Goal: Communication & Community: Answer question/provide support

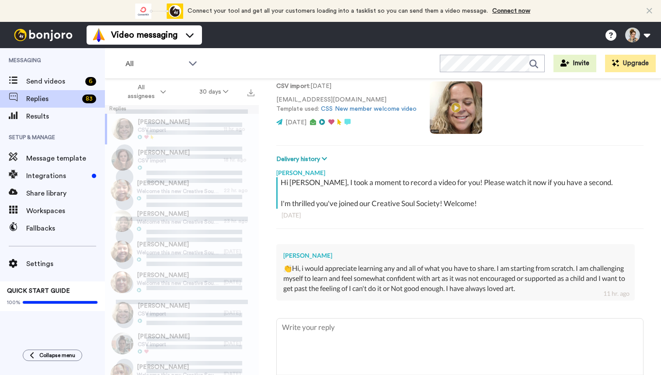
scroll to position [98, 0]
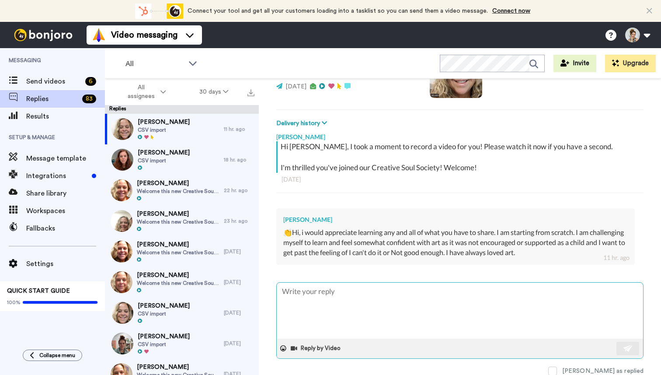
click at [321, 309] on textarea at bounding box center [460, 310] width 366 height 56
type textarea "x"
type textarea "A"
type textarea "x"
type textarea "Am"
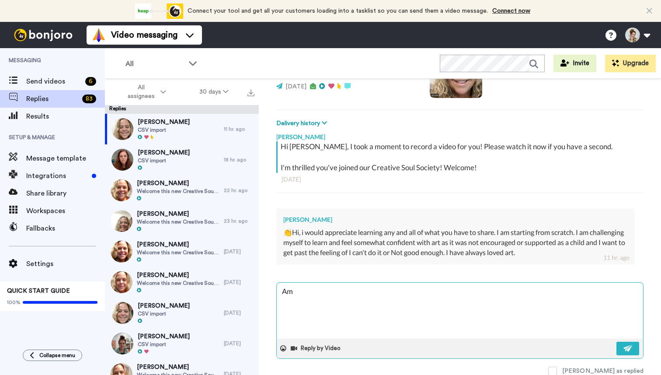
type textarea "x"
type textarea "Ama"
type textarea "x"
type textarea "Amazi"
type textarea "x"
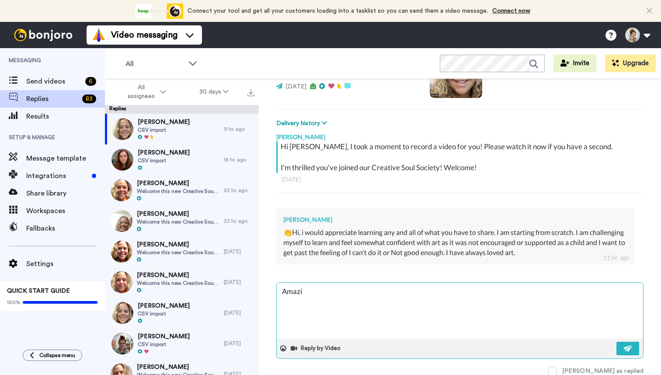
type textarea "Amazin"
type textarea "x"
type textarea "Amazing"
type textarea "x"
type textarea "Amazing,"
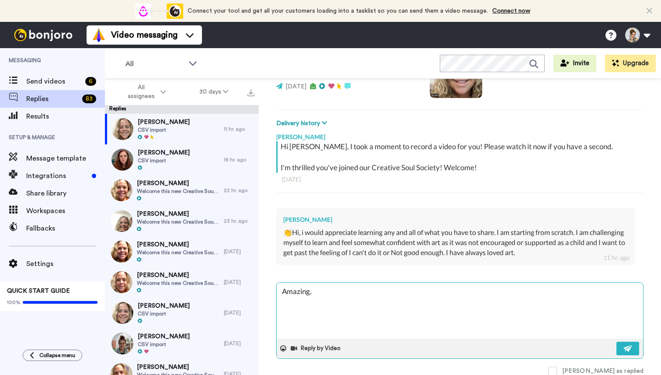
type textarea "x"
type textarea "Amazing,"
type textarea "x"
type textarea "Amazing, s"
type textarea "x"
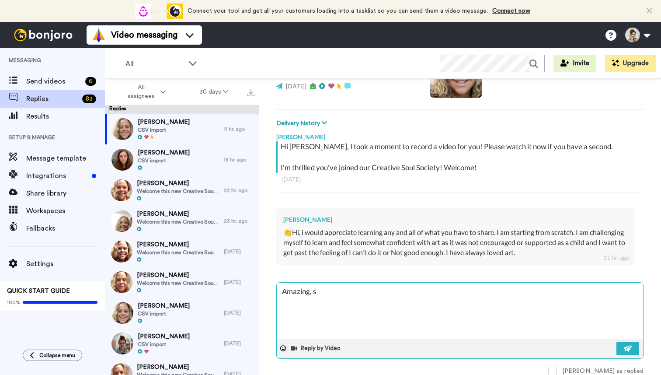
type textarea "Amazing, so"
type textarea "x"
type textarea "Amazing, so"
type textarea "x"
type textarea "Amazing, so h"
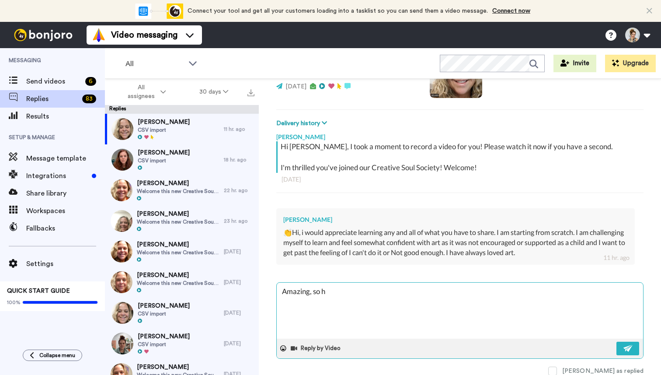
type textarea "x"
type textarea "Amazing, so ha"
type textarea "x"
type textarea "Amazing, so hap"
type textarea "x"
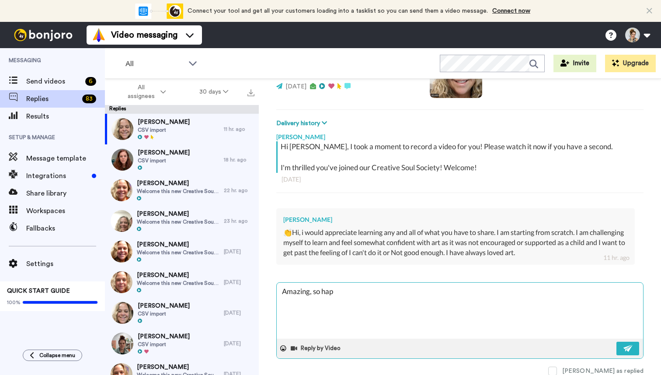
type textarea "Amazing, so happ"
type textarea "x"
type textarea "Amazing, so happy"
type textarea "x"
type textarea "Amazing, so happy"
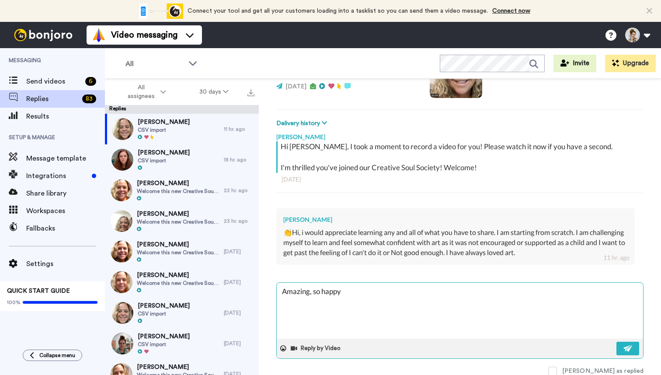
type textarea "x"
type textarea "Amazing, so happy y"
type textarea "x"
type textarea "Amazing, so happy yo"
type textarea "x"
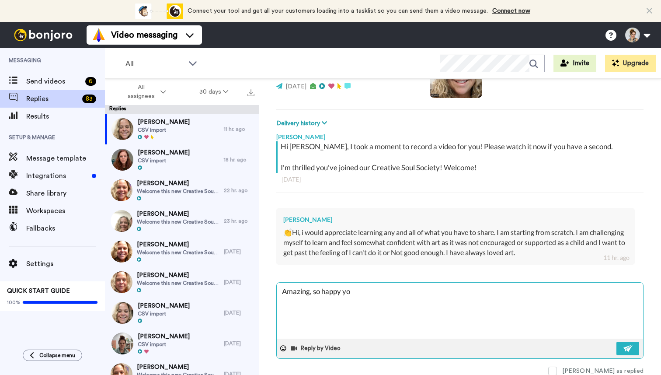
type textarea "Amazing, so happy you"
type textarea "x"
type textarea "Amazing, so happy you"
type textarea "x"
type textarea "Amazing, so happy you a"
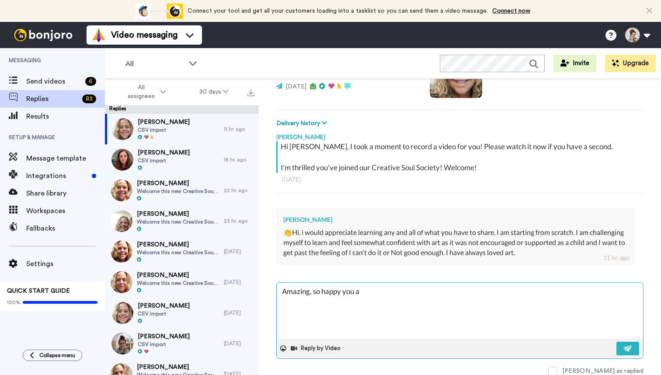
type textarea "x"
type textarea "Amazing, so happy you ar"
type textarea "x"
type textarea "Amazing, so happy you are"
type textarea "x"
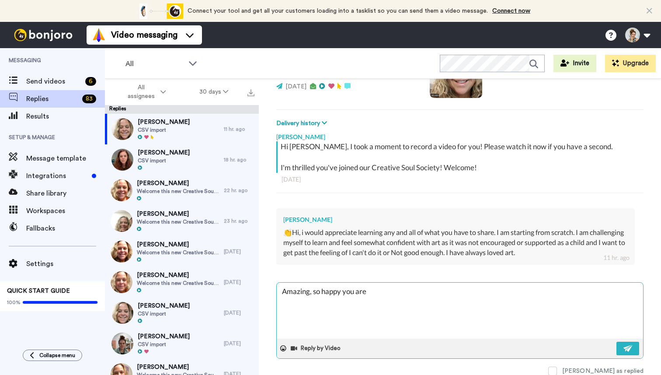
type textarea "Amazing, so happy you are h"
type textarea "x"
type textarea "Amazing, so happy you are her"
type textarea "x"
type textarea "Amazing, so happy you are here"
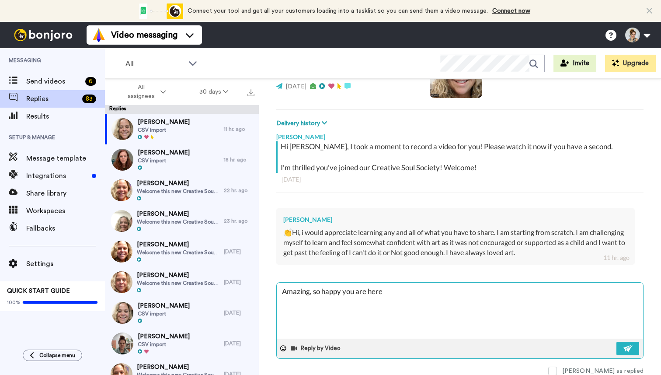
type textarea "x"
type textarea "Amazing, so happy you are here."
type textarea "x"
type textarea "Amazing, so happy you are here."
type textarea "x"
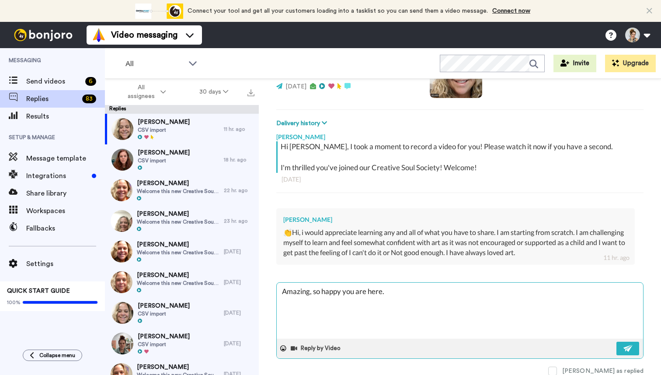
type textarea "Amazing, so happy you are here."
type textarea "x"
type textarea "Amazing, so happy you are here. i"
type textarea "x"
type textarea "Amazing, so happy you are here."
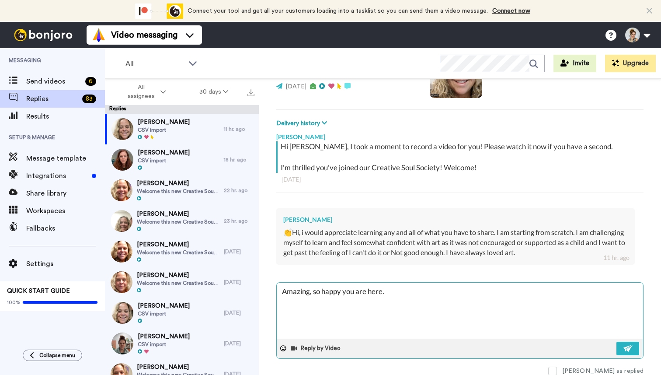
type textarea "x"
type textarea "Amazing, so happy you are here."
type textarea "x"
type textarea "Amazing, so happy you are here. I"
type textarea "x"
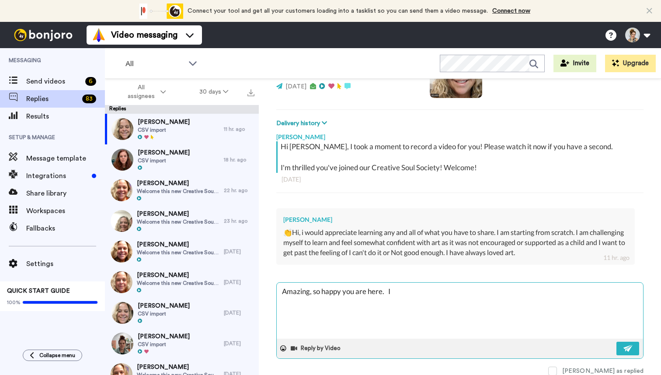
type textarea "Amazing, so happy you are here. It"
type textarea "x"
type textarea "Amazing, so happy you are here. It"
type textarea "x"
type textarea "Amazing, so happy you are here. It"
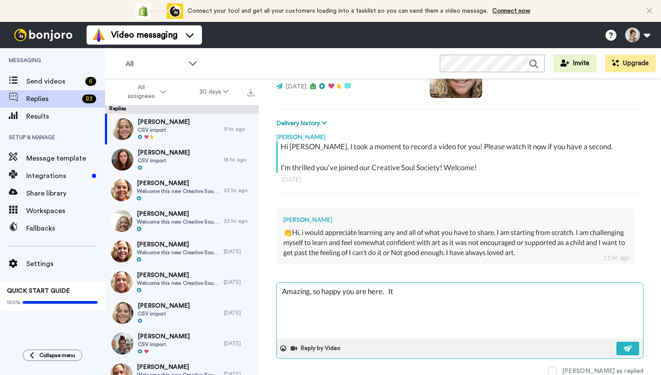
type textarea "x"
type textarea "Amazing, so happy you are here. I"
type textarea "x"
type textarea "Amazing, so happy you are here. I"
type textarea "x"
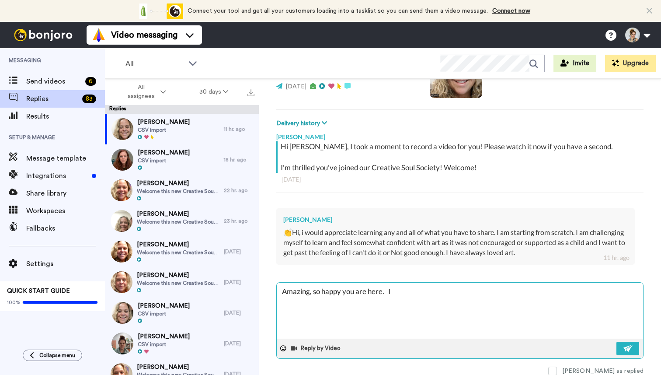
type textarea "Amazing, so happy you are here. I t"
type textarea "x"
type textarea "Amazing, so happy you are here. I th"
type textarea "x"
type textarea "Amazing, so happy you are here. I thi"
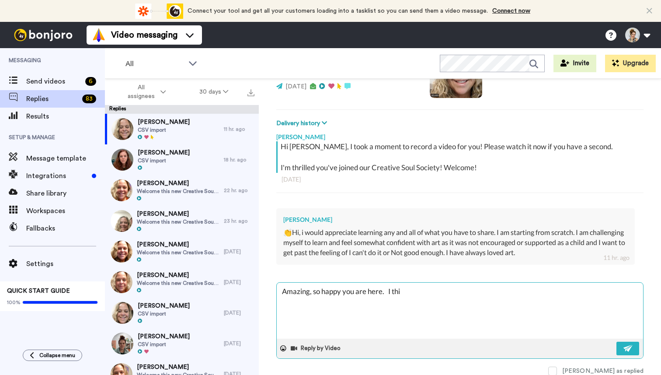
type textarea "x"
type textarea "Amazing, so happy you are here. I thin"
type textarea "x"
type textarea "Amazing, so happy you are here. I think"
type textarea "x"
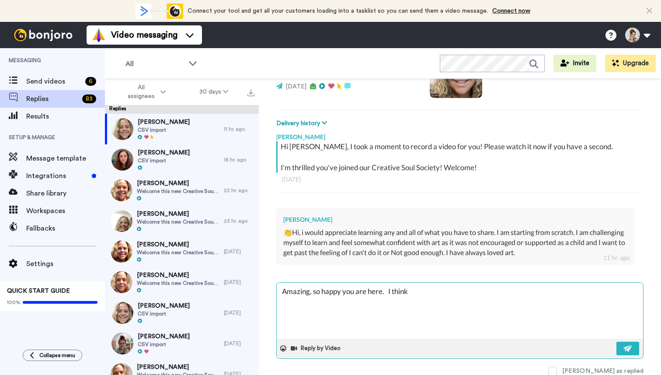
type textarea "Amazing, so happy you are here. I think"
type textarea "x"
type textarea "Amazing, so happy you are here. I think b"
type textarea "x"
type textarea "Amazing, so happy you are here. I think bu"
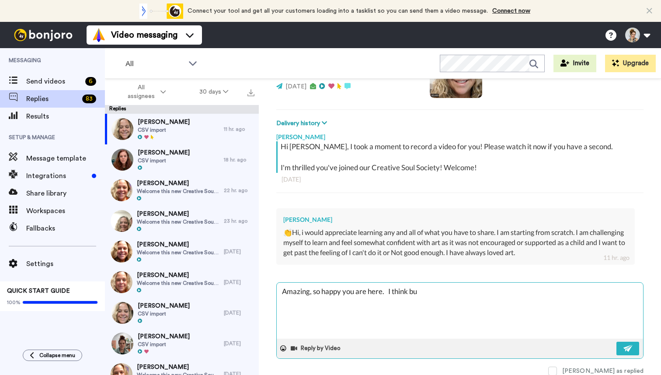
type textarea "x"
type textarea "Amazing, so happy you are here. I think [PERSON_NAME]"
type textarea "x"
type textarea "Amazing, so happy you are here. I think build"
type textarea "x"
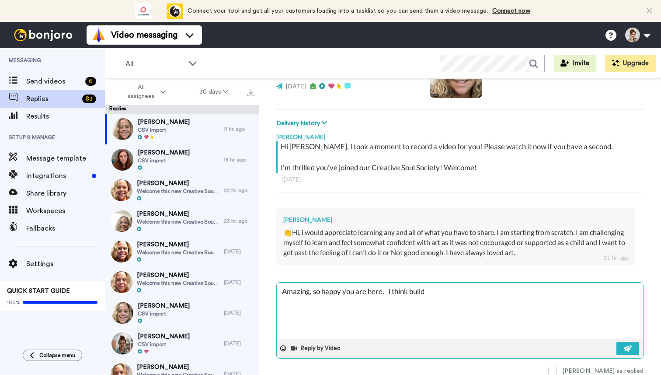
type textarea "Amazing, so happy you are here. I think buildi"
type textarea "x"
type textarea "Amazing, so happy you are here. I think buildin"
type textarea "x"
type textarea "Amazing, so happy you are here. I think building"
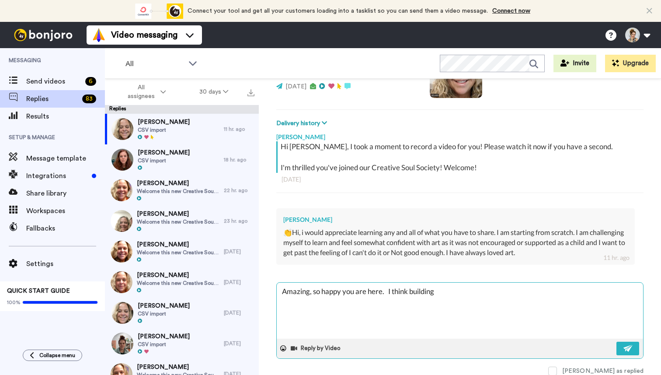
type textarea "x"
type textarea "Amazing, so happy you are here. I think building"
type textarea "x"
type textarea "Amazing, so happy you are here. I think building y"
type textarea "x"
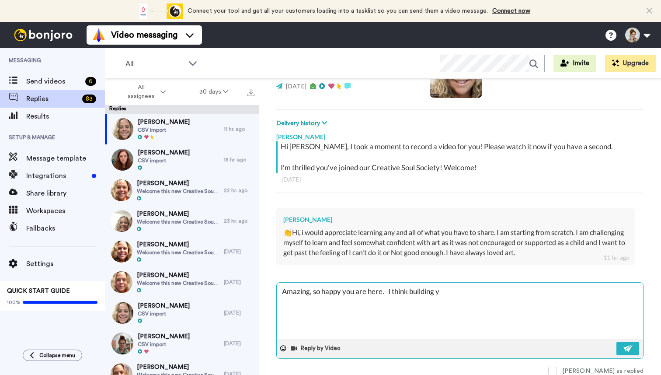
type textarea "Amazing, so happy you are here. I think building yo"
type textarea "x"
type textarea "Amazing, so happy you are here. I think building you"
type textarea "x"
type textarea "Amazing, so happy you are here. I think building your"
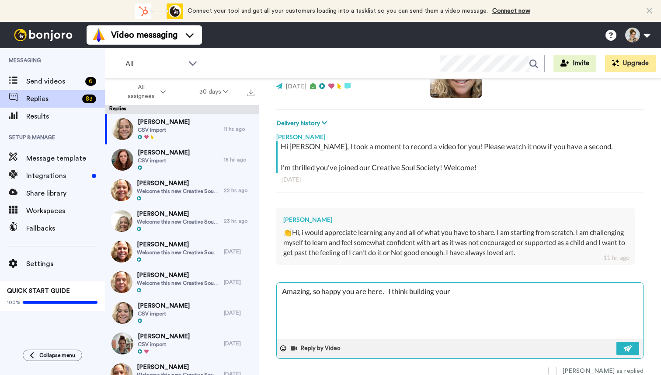
type textarea "x"
type textarea "Amazing, so happy you are here. I think building your"
type textarea "x"
type textarea "Amazing, so happy you are here. I think building your s"
type textarea "x"
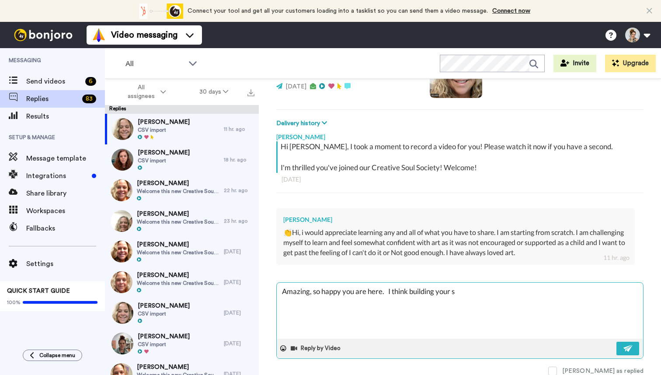
type textarea "Amazing, so happy you are here. I think building your se"
type textarea "x"
type textarea "Amazing, so happy you are here. I think building your sel"
type textarea "x"
type textarea "Amazing, so happy you are here. I think building your self"
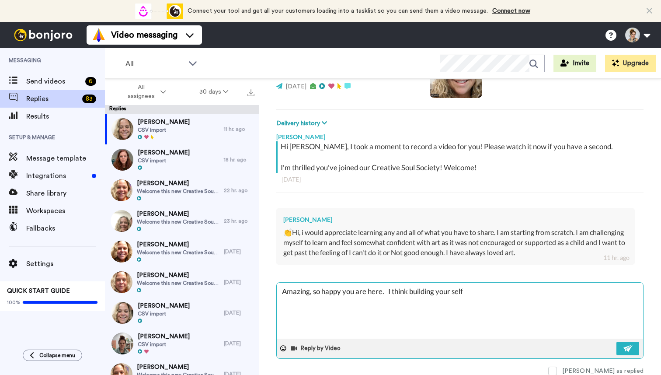
type textarea "x"
type textarea "Amazing, so happy you are here. I think building your self-"
type textarea "x"
type textarea "Amazing, so happy you are here. I think building your self-w"
type textarea "x"
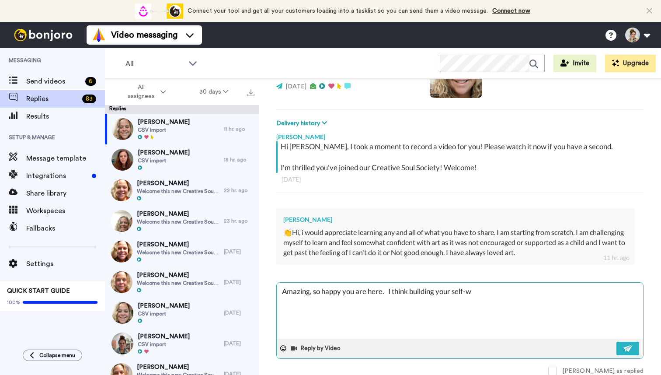
type textarea "Amazing, so happy you are here. I think building your self-wo"
type textarea "x"
type textarea "Amazing, so happy you are here. I think building your self-wor"
type textarea "x"
type textarea "Amazing, so happy you are here. I think building your self-wort"
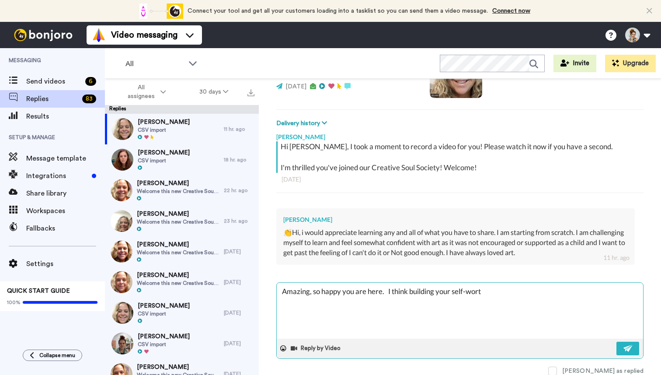
type textarea "x"
type textarea "Amazing, so happy you are here. I think building your self-worth"
type textarea "x"
type textarea "Amazing, so happy you are here. I think building your self-worth"
type textarea "x"
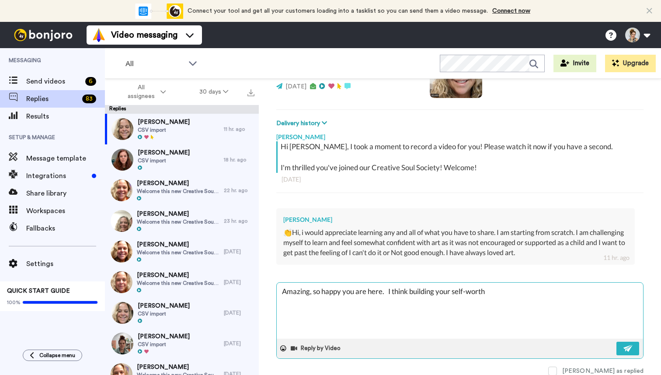
type textarea "Amazing, so happy you are here. I think building your self-worth p"
type textarea "x"
type textarea "Amazing, so happy you are here. I think building your self-worth pa"
type textarea "x"
type textarea "Amazing, so happy you are here. I think building your self-worth pat"
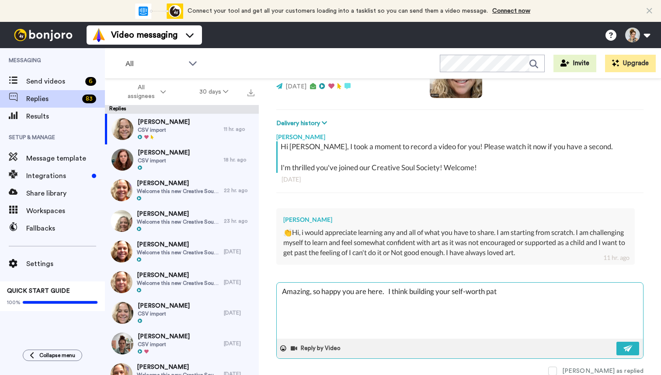
type textarea "x"
type textarea "Amazing, so happy you are here. I think building your self-worth path"
type textarea "x"
type textarea "Amazing, so happy you are here. I think building your self-worth path"
type textarea "x"
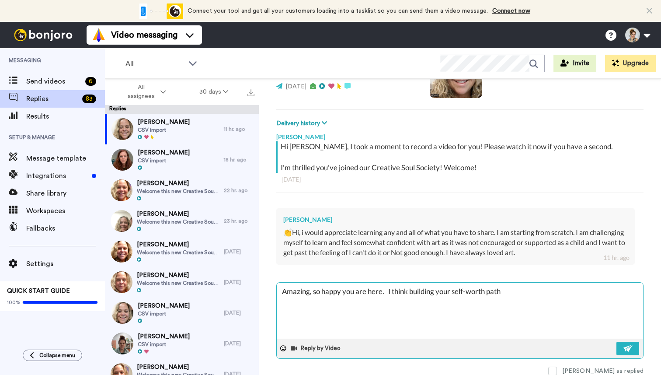
type textarea "Amazing, so happy you are here. I think building your self-worth path i"
type textarea "x"
type textarea "Amazing, so happy you are here. I think building your self-worth path in"
type textarea "x"
type textarea "Amazing, so happy you are here. I think building your self-worth path in"
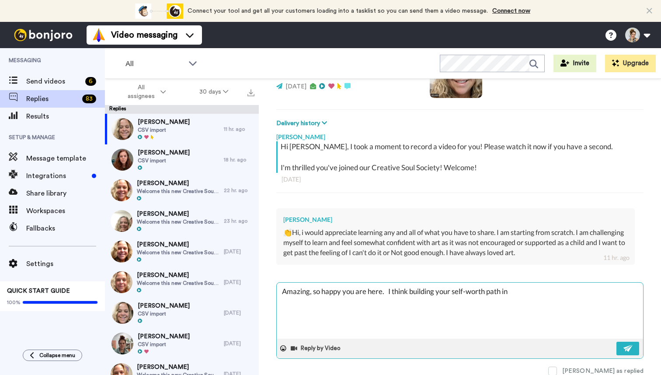
type textarea "x"
type textarea "Amazing, so happy you are here. I think building your self-worth path in t"
type textarea "x"
type textarea "Amazing, so happy you are here. I think building your self-worth path in the"
type textarea "x"
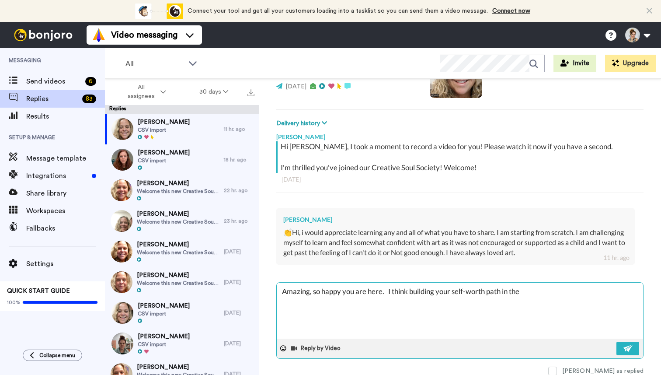
type textarea "Amazing, so happy you are here. I think building your self-worth path in the"
type textarea "x"
type textarea "Amazing, so happy you are here. I think building your self-worth path in the p"
type textarea "x"
type textarea "Amazing, so happy you are here. I think building your self-worth path in the po"
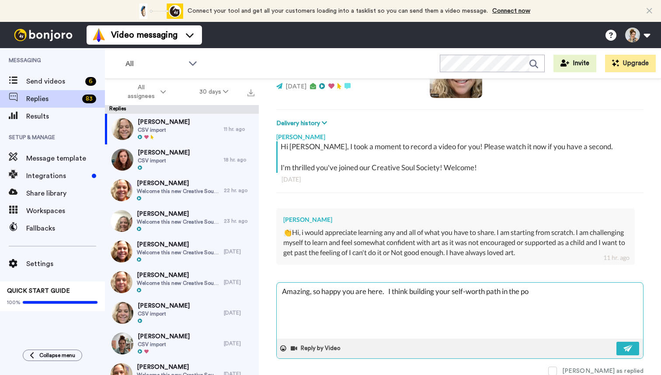
type textarea "x"
type textarea "Amazing, so happy you are here. I think building your self-worth path in the por"
type textarea "x"
type textarea "Amazing, so happy you are here. I think building your self-worth path in the po…"
type textarea "x"
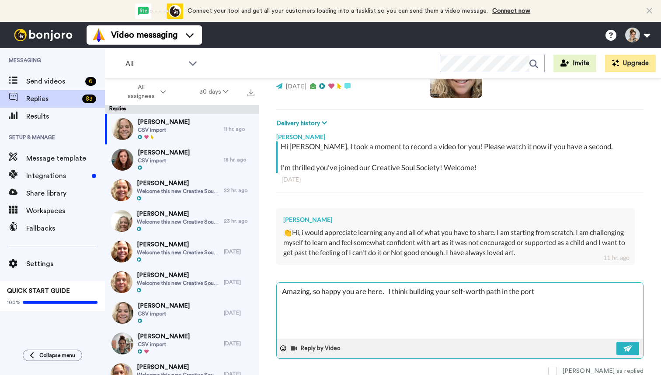
type textarea "Amazing, so happy you are here. I think building your self-worth path in the po…"
type textarea "x"
type textarea "Amazing, so happy you are here. I think building your self-worth path in the po…"
type textarea "x"
type textarea "Amazing, so happy you are here. I think building your self-worth path in the po…"
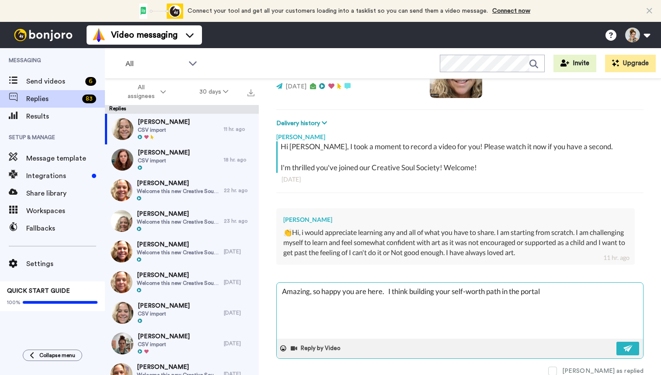
type textarea "x"
type textarea "Amazing, so happy you are here. I think building your self-worth path in the po…"
type textarea "x"
type textarea "Amazing, so happy you are here. I think building your self-worth path in the po…"
type textarea "x"
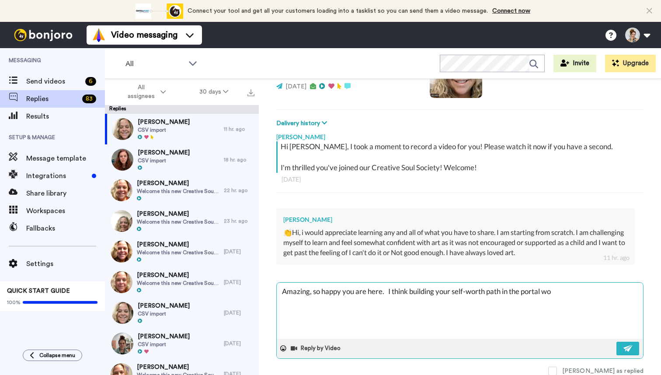
type textarea "Amazing, so happy you are here. I think building your self-worth path in the po…"
type textarea "x"
type textarea "Amazing, so happy you are here. I think building your self-worth path in the po…"
type textarea "x"
type textarea "Amazing, so happy you are here. I think building your self-worth path in the po…"
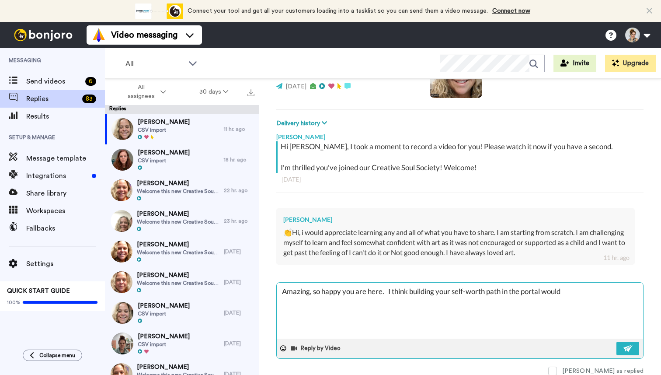
type textarea "x"
type textarea "Amazing, so happy you are here. I think building your self-worth path in the po…"
type textarea "x"
type textarea "Amazing, so happy you are here. I think building your self-worth path in the po…"
type textarea "x"
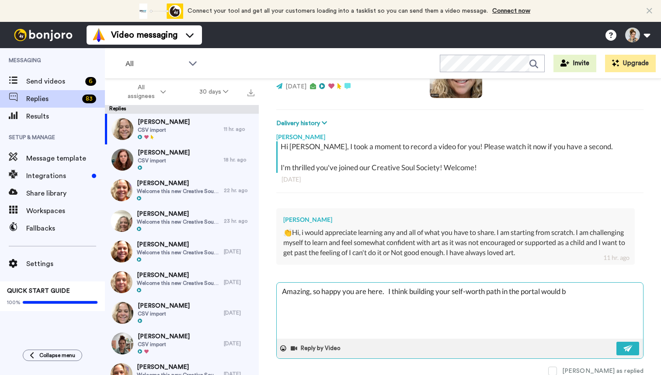
type textarea "Amazing, so happy you are here. I think building your self-worth path in the po…"
type textarea "x"
type textarea "Amazing, so happy you are here. I think building your self-worth path in the po…"
type textarea "x"
type textarea "Amazing, so happy you are here. I think building your self-worth path in the po…"
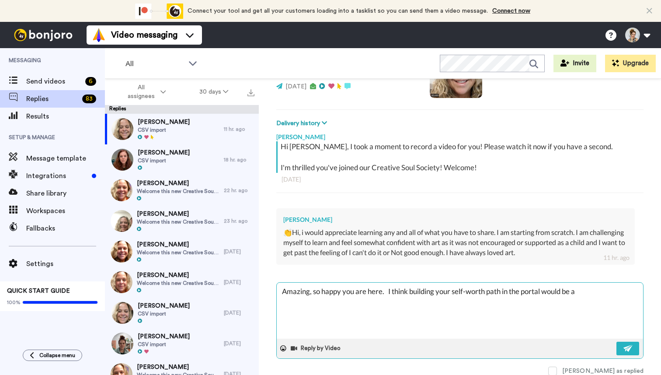
type textarea "x"
type textarea "Amazing, so happy you are here. I think building your self-worth path in the po…"
type textarea "x"
type textarea "Amazing, so happy you are here. I think building your self-worth path in the po…"
type textarea "x"
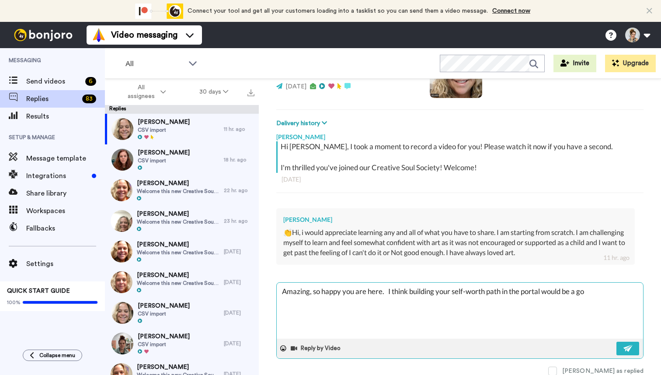
type textarea "Amazing, so happy you are here. I think building your self-worth path in the po…"
paste textarea "You can log into your account this way: Step 1: [DOMAIN_NAME] Step 2: go to mem…"
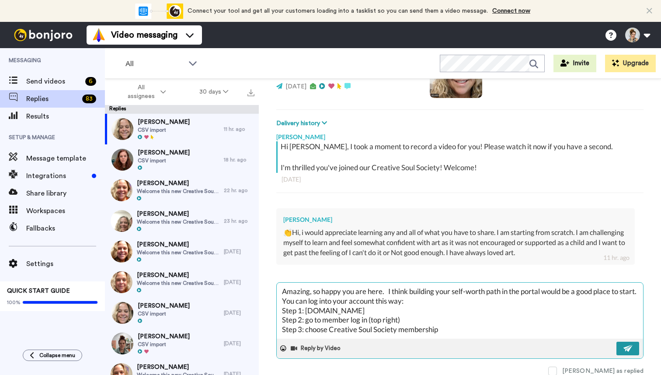
click at [628, 352] on button at bounding box center [628, 348] width 23 height 14
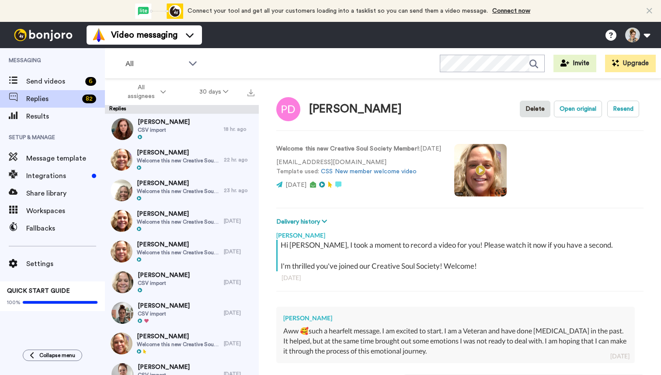
type textarea "x"
